Goal: Navigation & Orientation: Go to known website

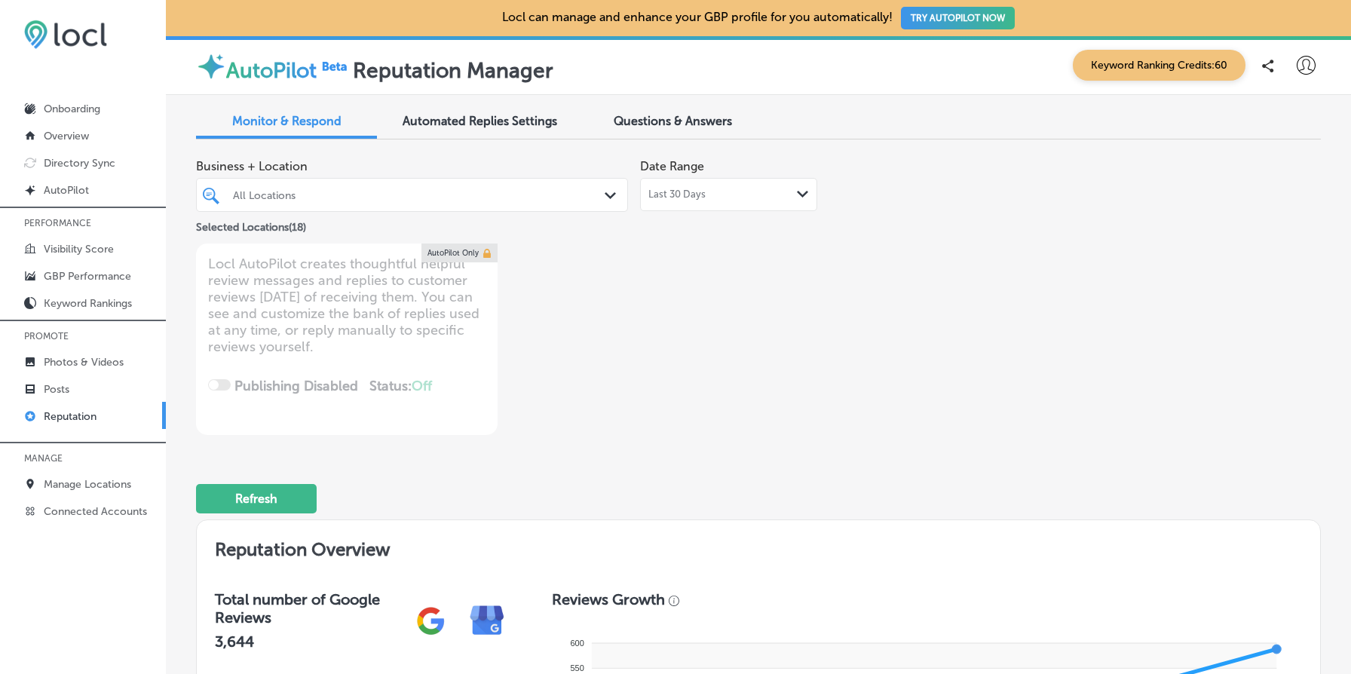
scroll to position [1024, 0]
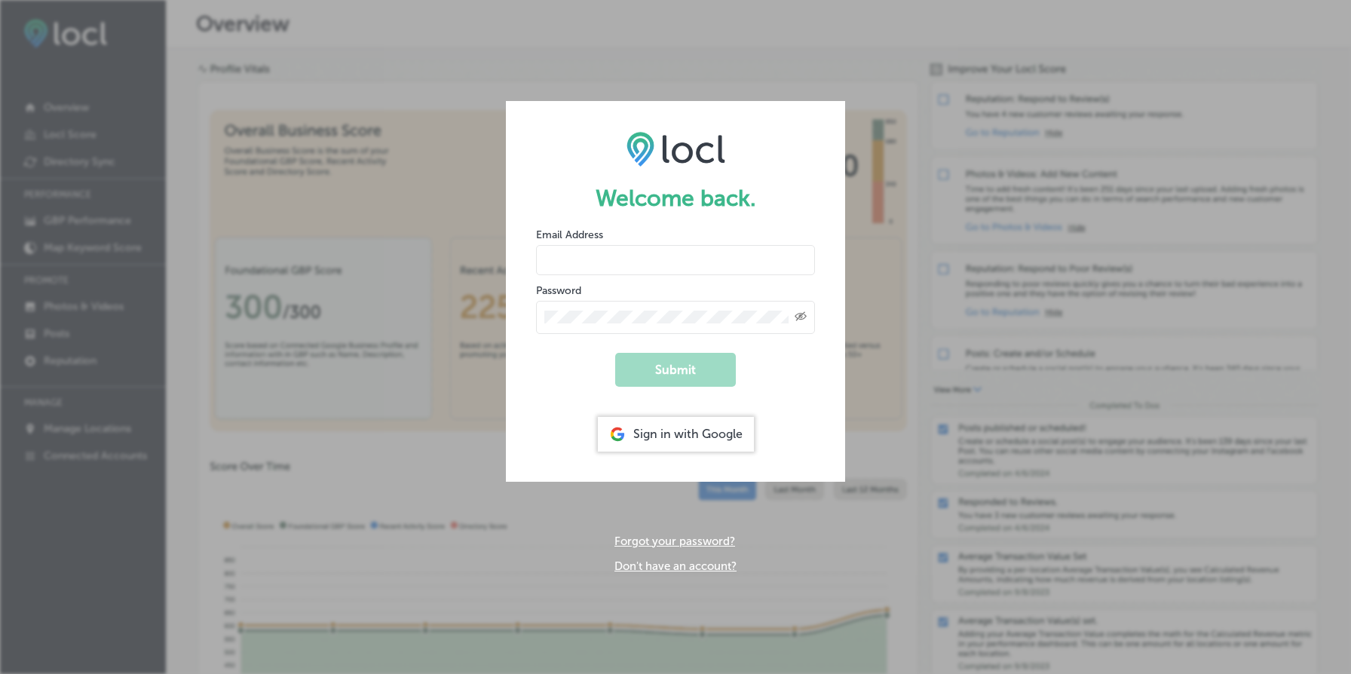
type input "[EMAIL_ADDRESS][DOMAIN_NAME]"
